Goal: Task Accomplishment & Management: Manage account settings

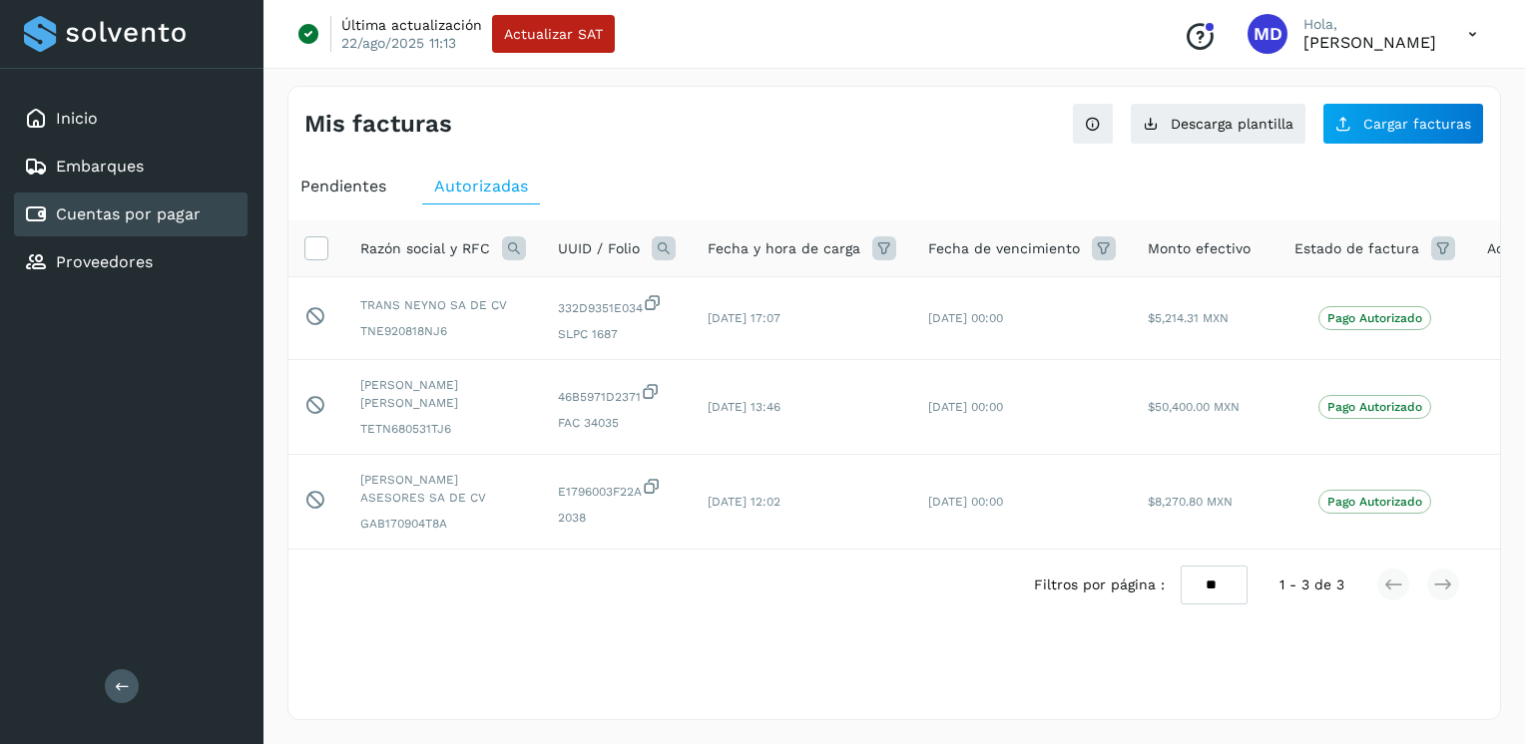
click at [1475, 29] on icon at bounding box center [1472, 34] width 41 height 41
click at [1322, 128] on div "Cerrar sesión" at bounding box center [1372, 129] width 237 height 38
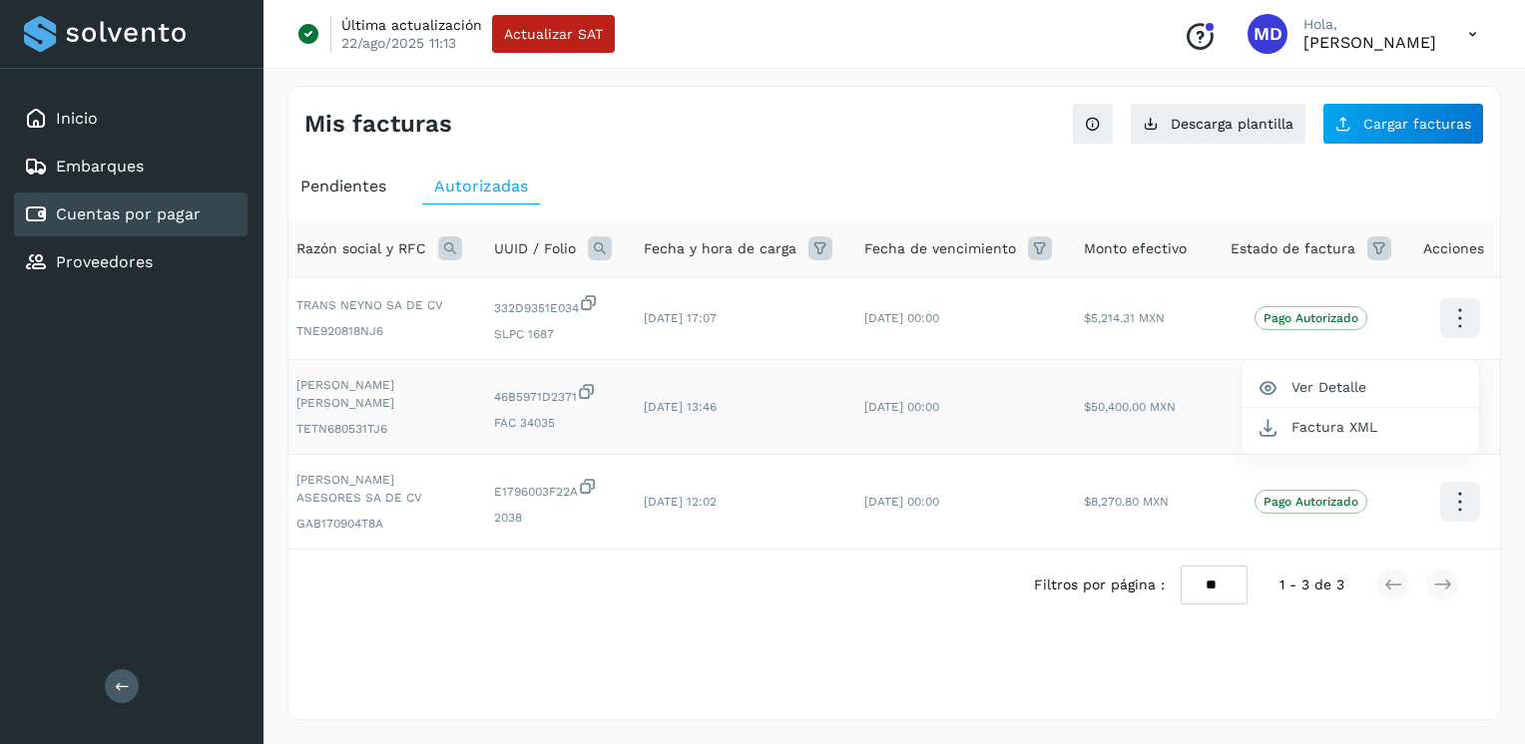
click at [1478, 32] on div at bounding box center [762, 372] width 1525 height 744
click at [1474, 34] on icon at bounding box center [1472, 34] width 41 height 41
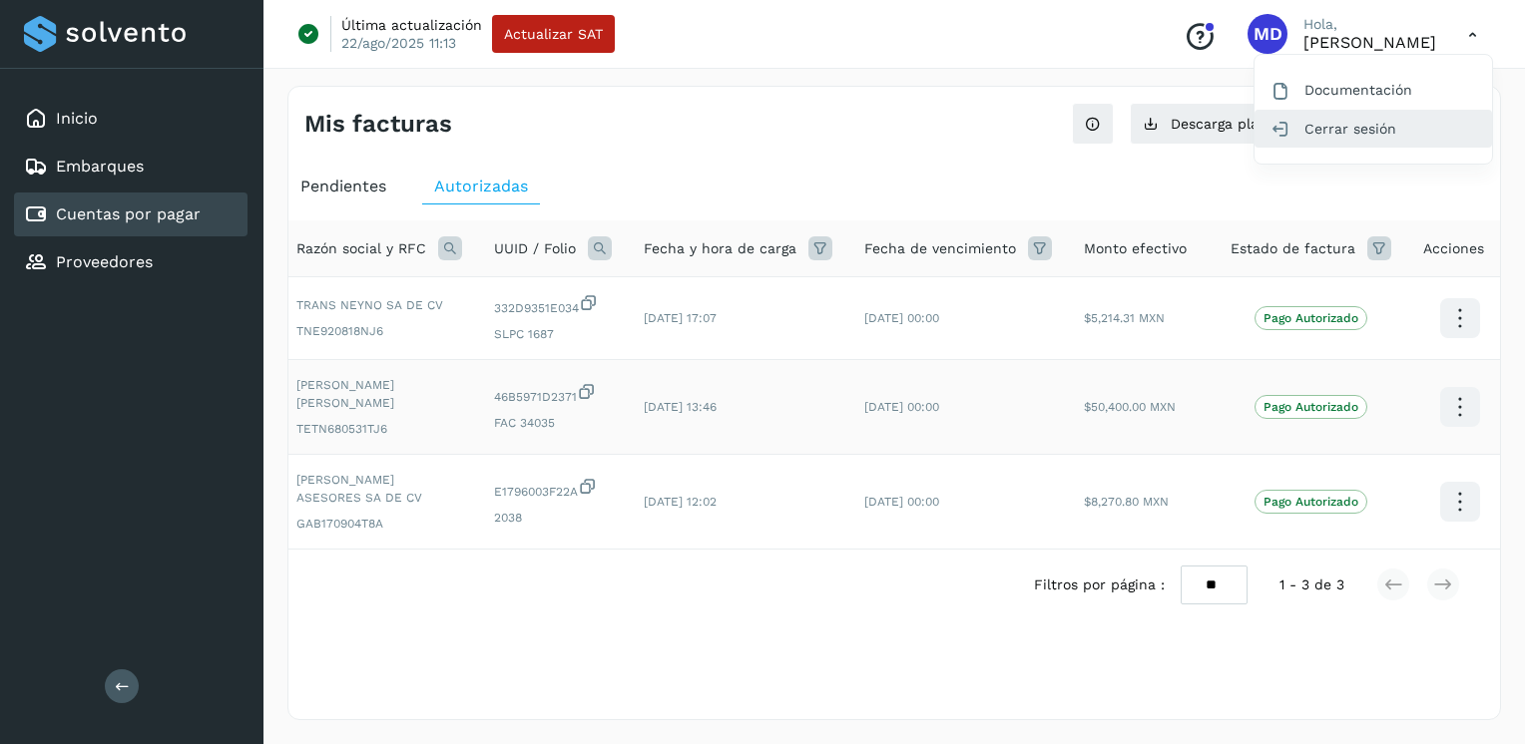
click at [1373, 126] on div "Cerrar sesión" at bounding box center [1372, 129] width 237 height 38
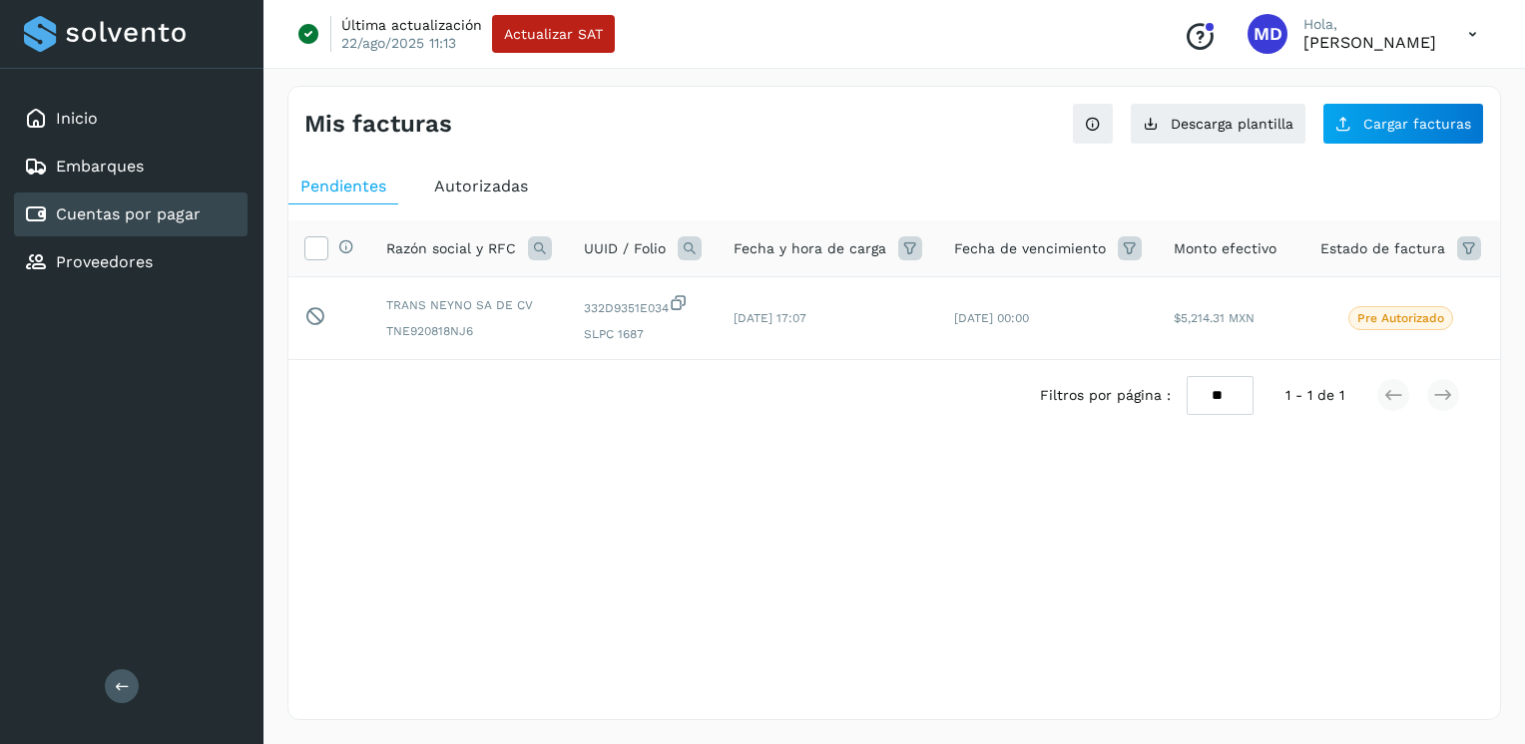
click at [1476, 32] on icon at bounding box center [1472, 34] width 41 height 41
click at [1398, 119] on div "Cerrar sesión" at bounding box center [1372, 129] width 237 height 38
